Goal: Information Seeking & Learning: Check status

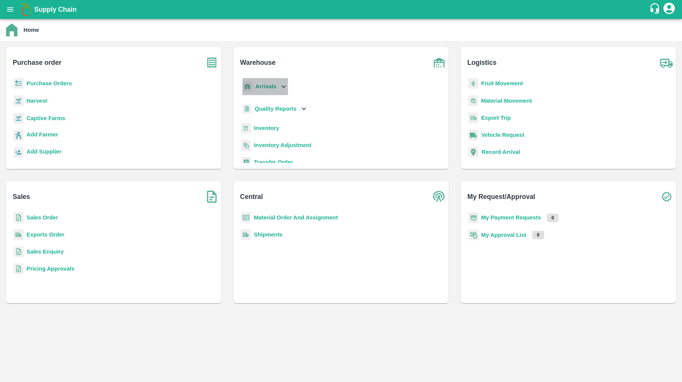
click at [272, 88] on b "Arrivals" at bounding box center [265, 86] width 21 height 6
click at [275, 123] on span "DC Arrivals" at bounding box center [275, 121] width 28 height 8
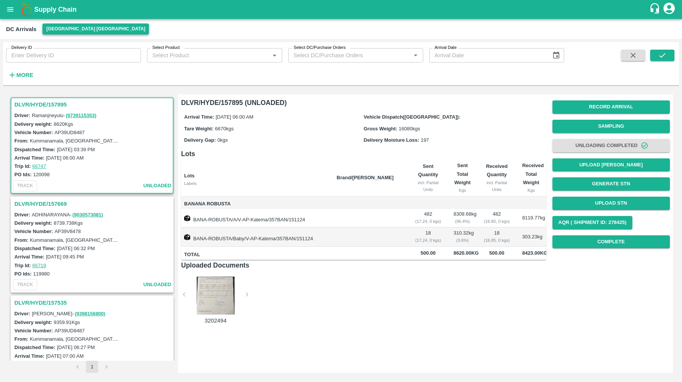
click at [80, 29] on button "[GEOGRAPHIC_DATA] [GEOGRAPHIC_DATA]" at bounding box center [95, 28] width 106 height 11
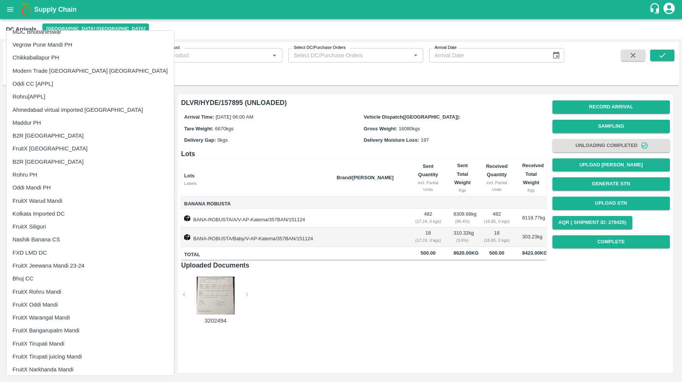
scroll to position [726, 0]
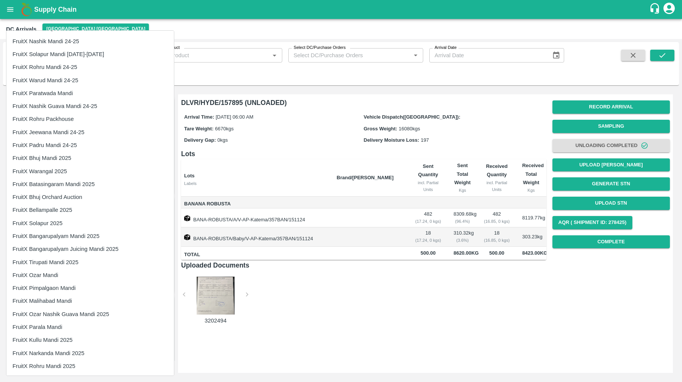
click at [50, 277] on li "FruitX Ozar Mandi" at bounding box center [89, 275] width 167 height 13
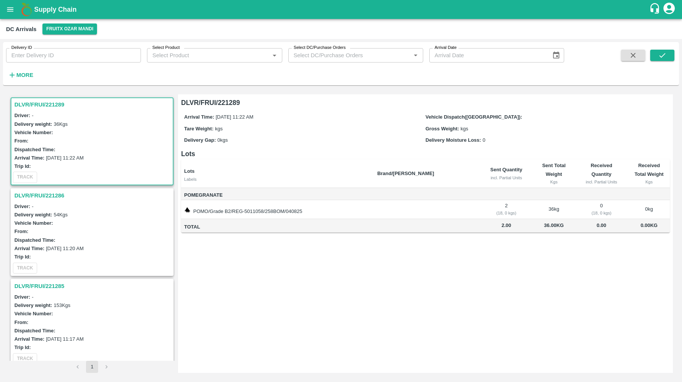
click at [73, 106] on h3 "DLVR/FRUI/221289" at bounding box center [93, 105] width 158 height 10
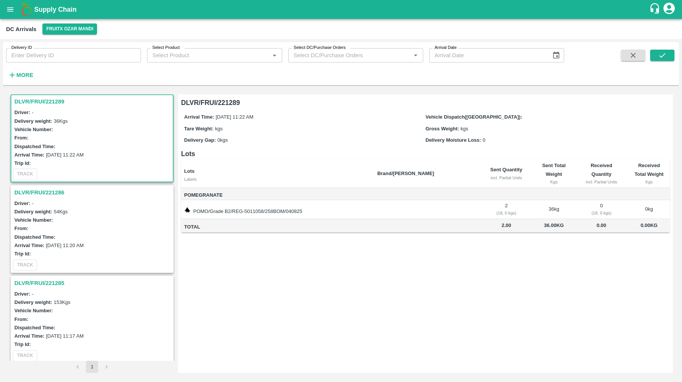
click at [77, 196] on h3 "DLVR/FRUI/221286" at bounding box center [93, 193] width 158 height 10
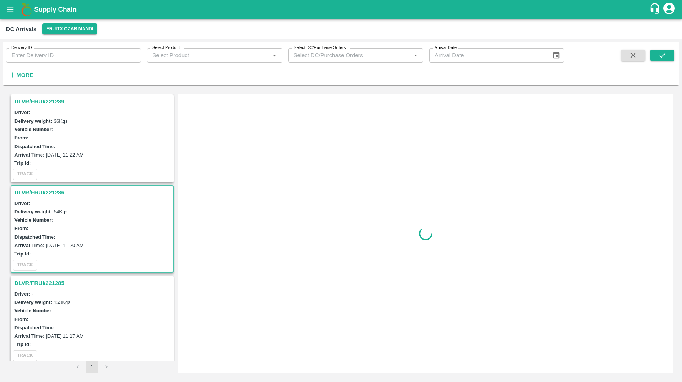
scroll to position [9, 0]
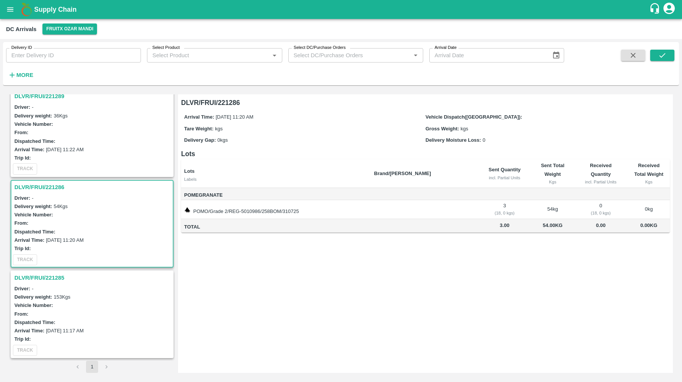
click at [78, 282] on div "DLVR/FRUI/221285" at bounding box center [91, 277] width 161 height 13
click at [69, 279] on h3 "DLVR/FRUI/221285" at bounding box center [93, 278] width 158 height 10
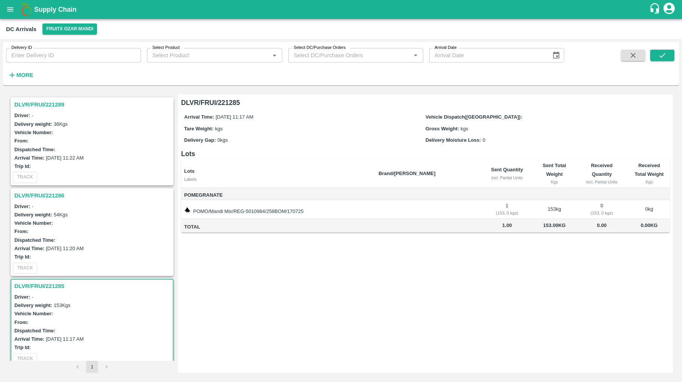
click at [66, 194] on h3 "DLVR/FRUI/221286" at bounding box center [93, 196] width 158 height 10
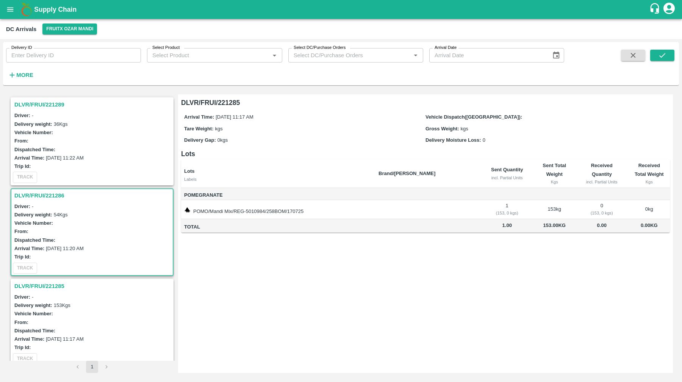
scroll to position [9, 0]
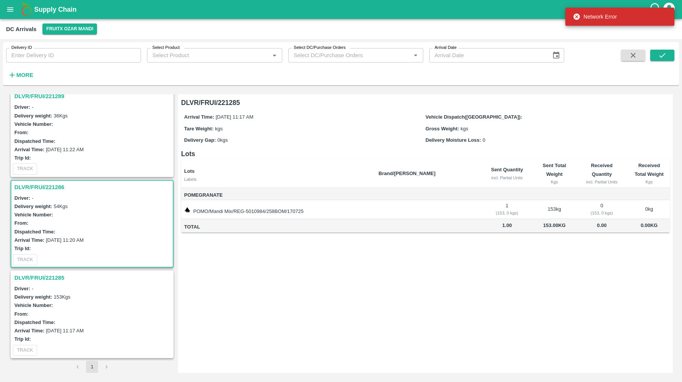
click at [70, 99] on h3 "DLVR/FRUI/221289" at bounding box center [93, 96] width 158 height 10
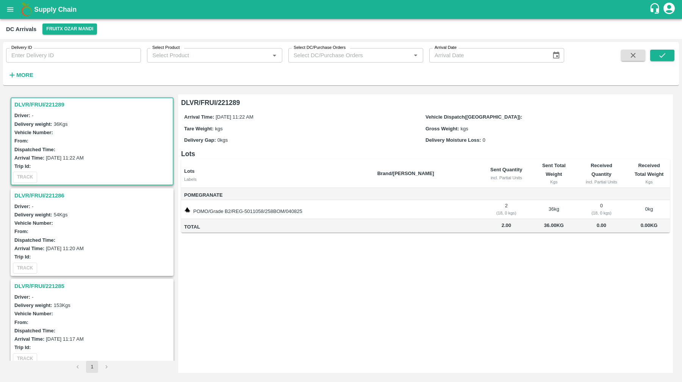
click at [6, 11] on button "open drawer" at bounding box center [10, 9] width 17 height 17
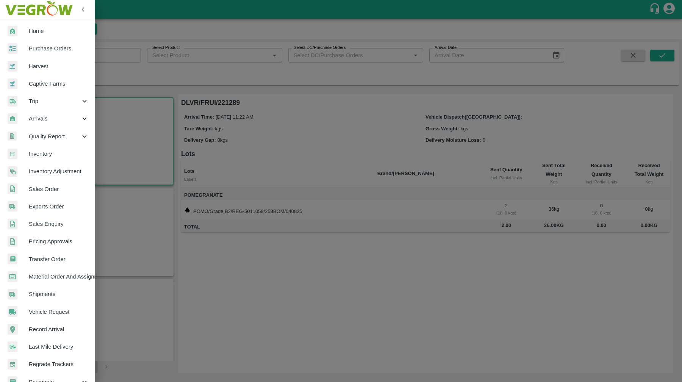
click at [469, 86] on div at bounding box center [341, 191] width 682 height 382
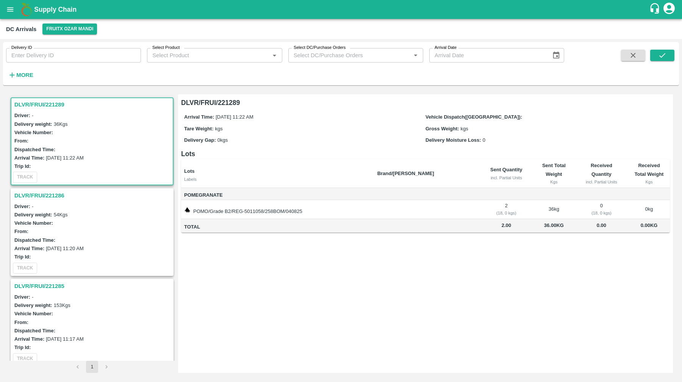
drag, startPoint x: 85, startPoint y: 196, endPoint x: 95, endPoint y: 288, distance: 92.2
click at [85, 196] on h3 "DLVR/FRUI/221286" at bounding box center [93, 196] width 158 height 10
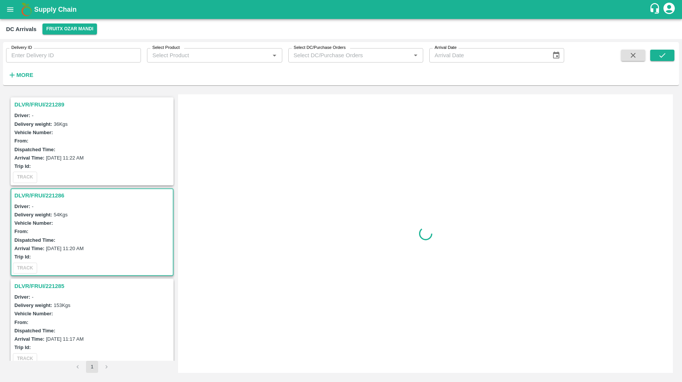
scroll to position [9, 0]
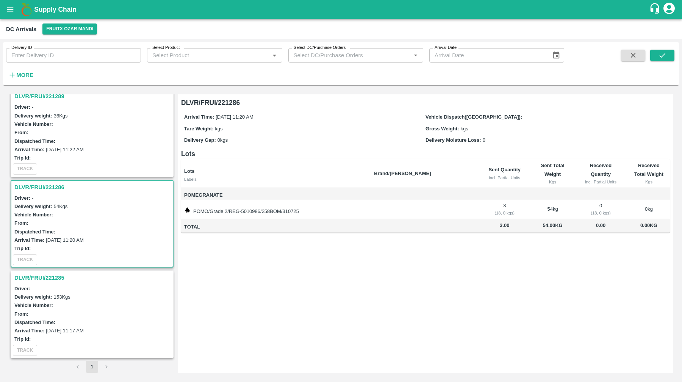
click at [83, 278] on h3 "DLVR/FRUI/221285" at bounding box center [93, 278] width 158 height 10
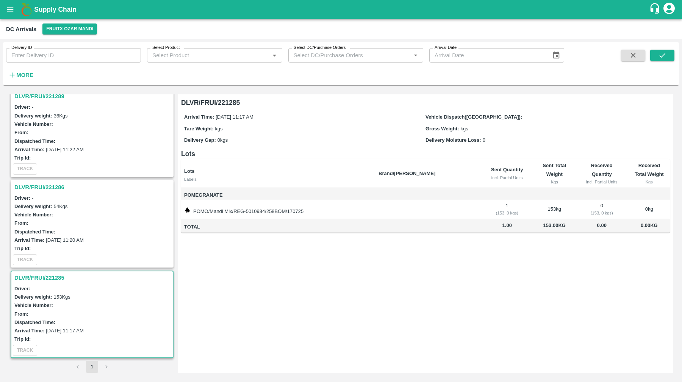
click at [75, 188] on h3 "DLVR/FRUI/221286" at bounding box center [93, 187] width 158 height 10
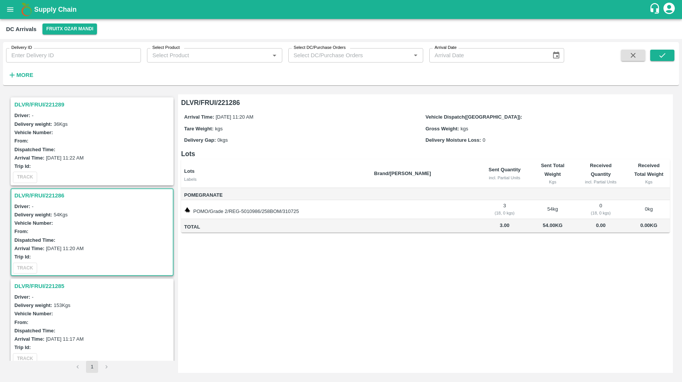
click at [73, 107] on h3 "DLVR/FRUI/221289" at bounding box center [93, 105] width 158 height 10
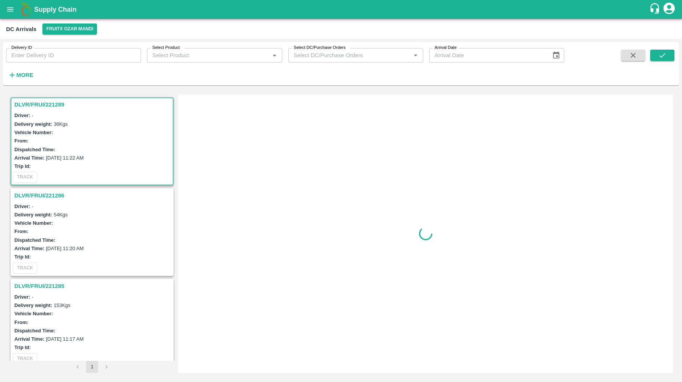
scroll to position [3, 0]
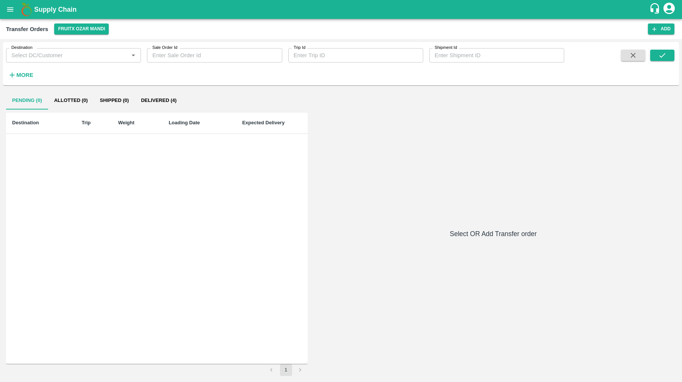
click at [23, 75] on strong "More" at bounding box center [24, 75] width 17 height 6
click at [155, 98] on button "Delivered (4)" at bounding box center [159, 102] width 48 height 18
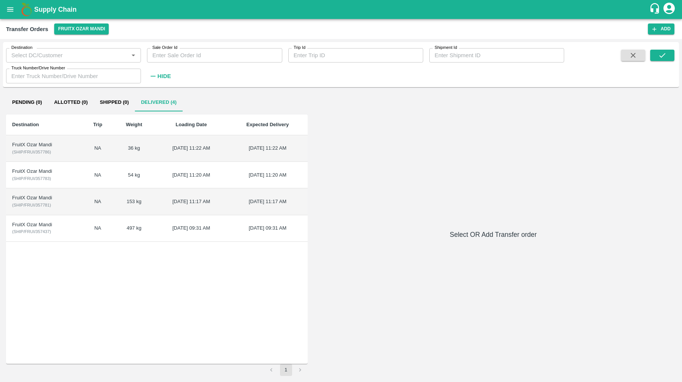
click at [67, 174] on div "FruitX Ozar Mandi" at bounding box center [44, 171] width 64 height 7
click at [45, 172] on div "FruitX Ozar Mandi" at bounding box center [44, 171] width 64 height 7
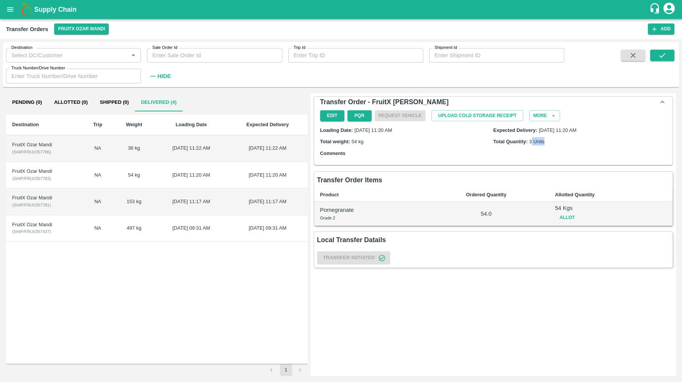
drag, startPoint x: 551, startPoint y: 142, endPoint x: 531, endPoint y: 143, distance: 20.1
click at [531, 143] on div "Total Quantity: 3 Units" at bounding box center [579, 141] width 173 height 8
click at [520, 136] on div "Loading Date: 29 Aug 2025, 11:20 AM Expected Delivery: 29 Aug 2025, 11:20 AM To…" at bounding box center [493, 141] width 352 height 41
